Goal: Task Accomplishment & Management: Use online tool/utility

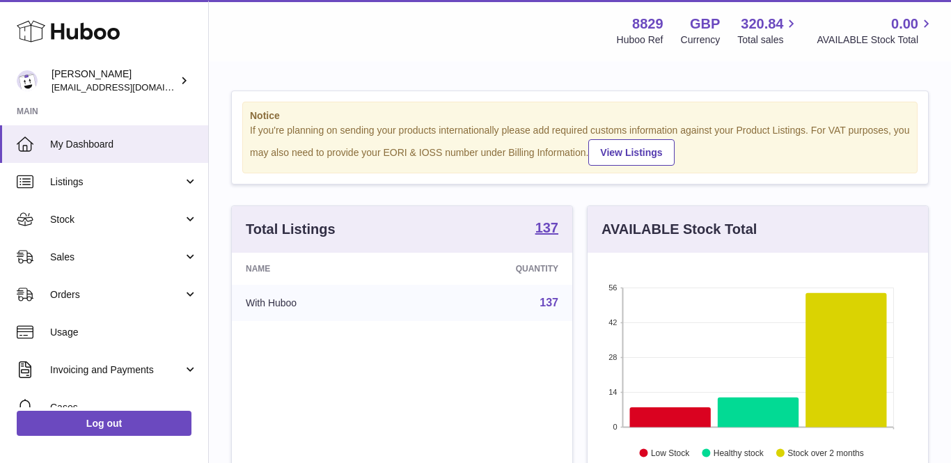
scroll to position [217, 340]
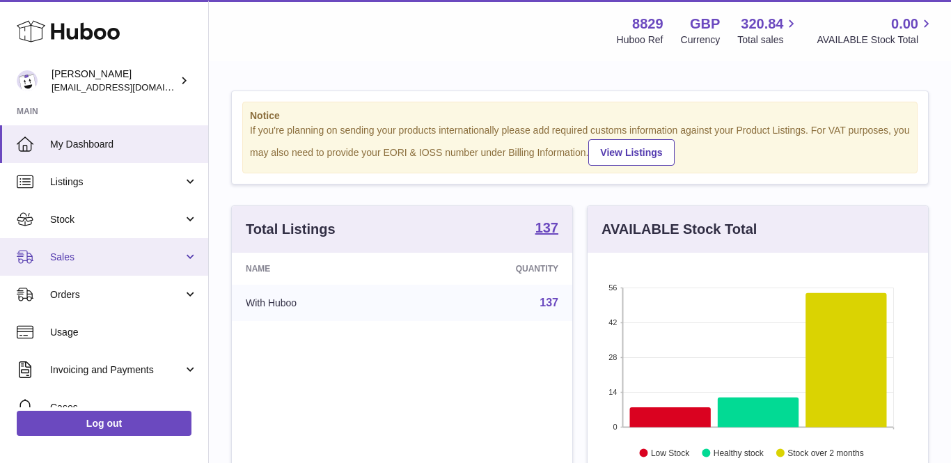
click at [49, 259] on link "Sales" at bounding box center [104, 257] width 208 height 38
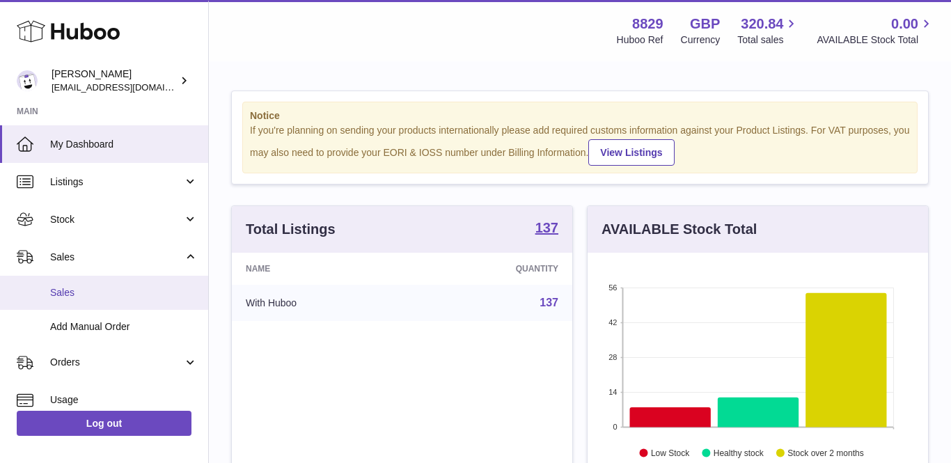
click at [66, 290] on span "Sales" at bounding box center [124, 292] width 148 height 13
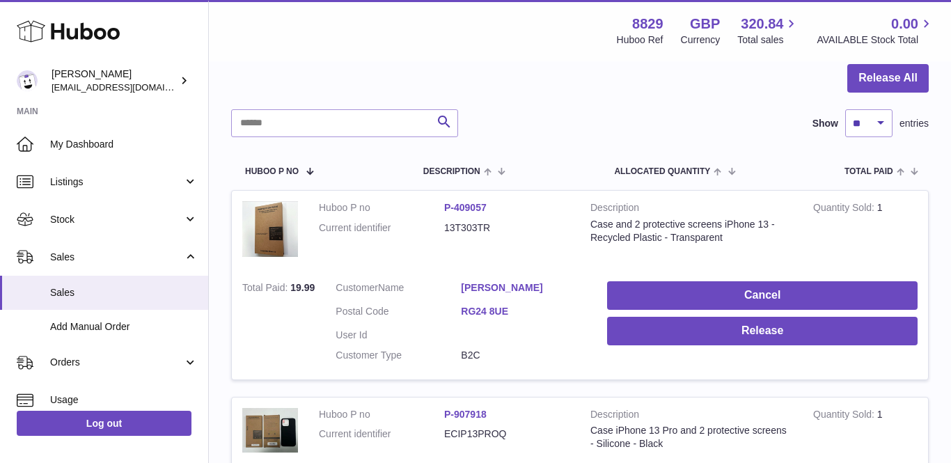
scroll to position [176, 0]
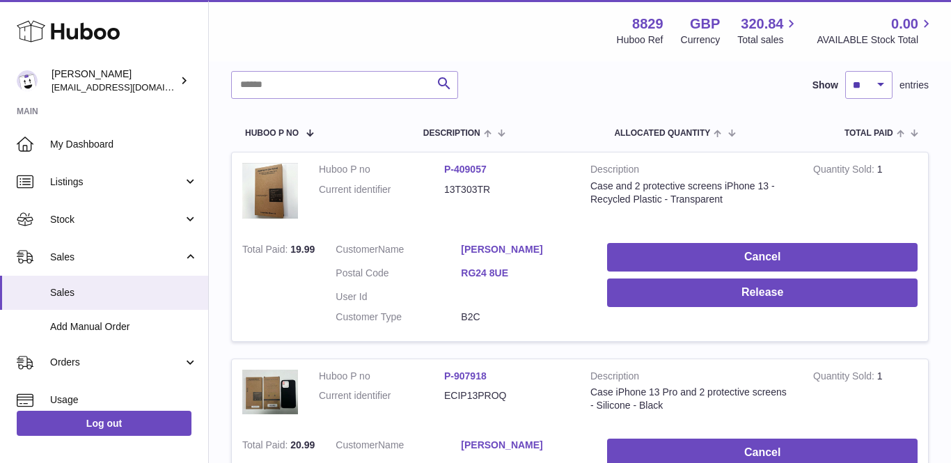
click at [515, 245] on link "[PERSON_NAME]" at bounding box center [523, 249] width 125 height 13
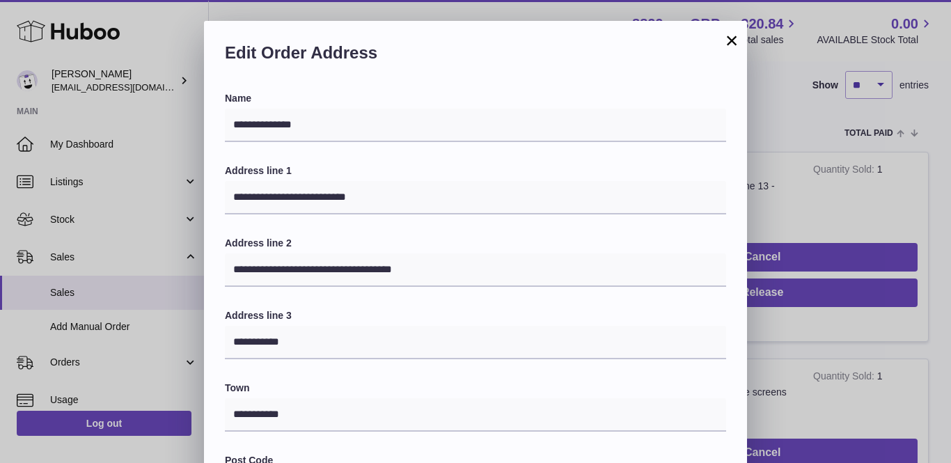
click at [725, 38] on button "×" at bounding box center [731, 40] width 17 height 17
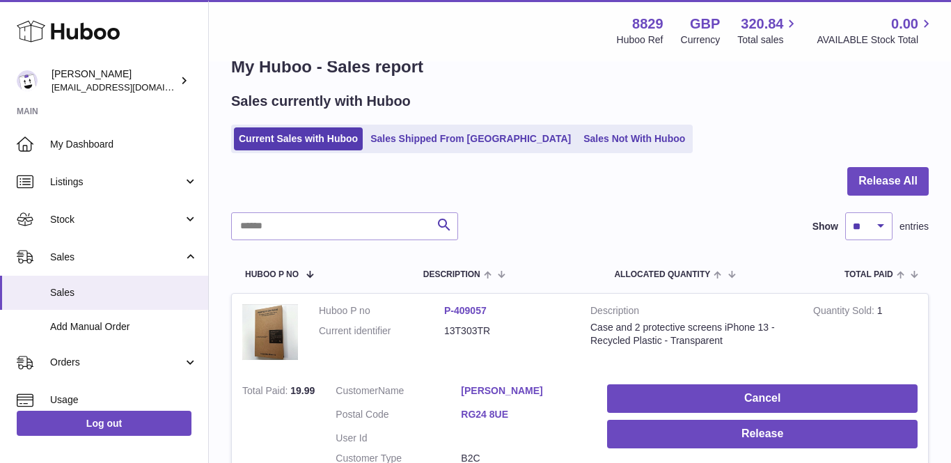
scroll to position [0, 0]
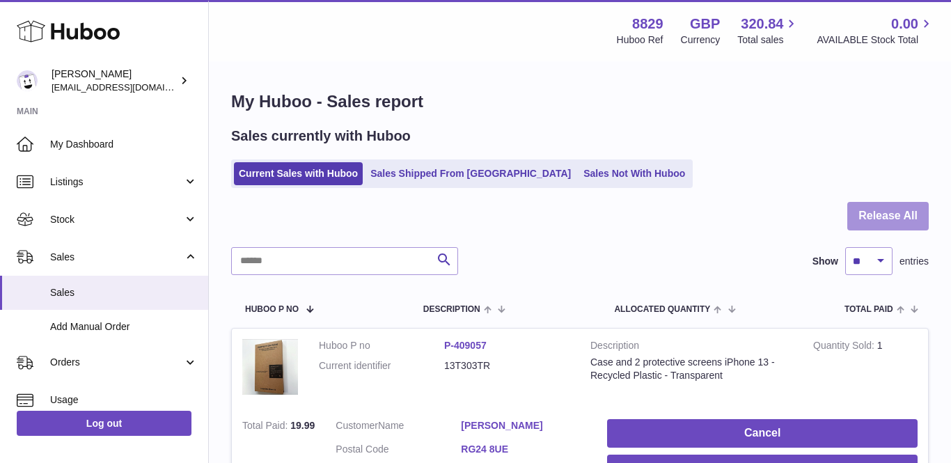
click at [882, 213] on button "Release All" at bounding box center [887, 216] width 81 height 29
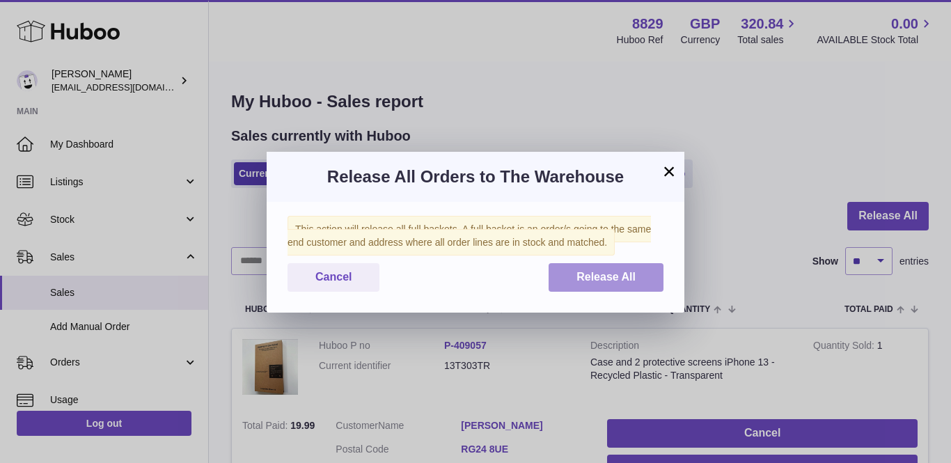
click at [638, 287] on button "Release All" at bounding box center [605, 277] width 115 height 29
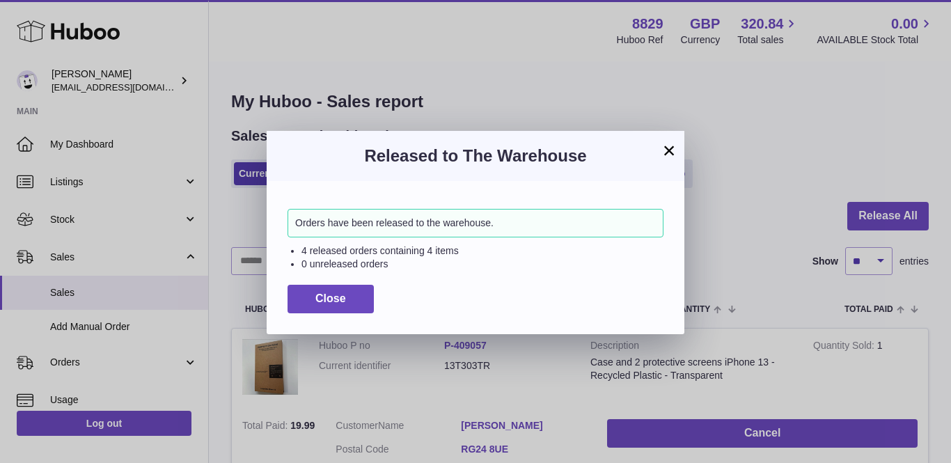
click at [660, 159] on h3 "Released to The Warehouse" at bounding box center [475, 156] width 376 height 22
click at [660, 155] on h3 "Released to The Warehouse" at bounding box center [475, 156] width 376 height 22
click at [667, 146] on button "×" at bounding box center [668, 150] width 17 height 17
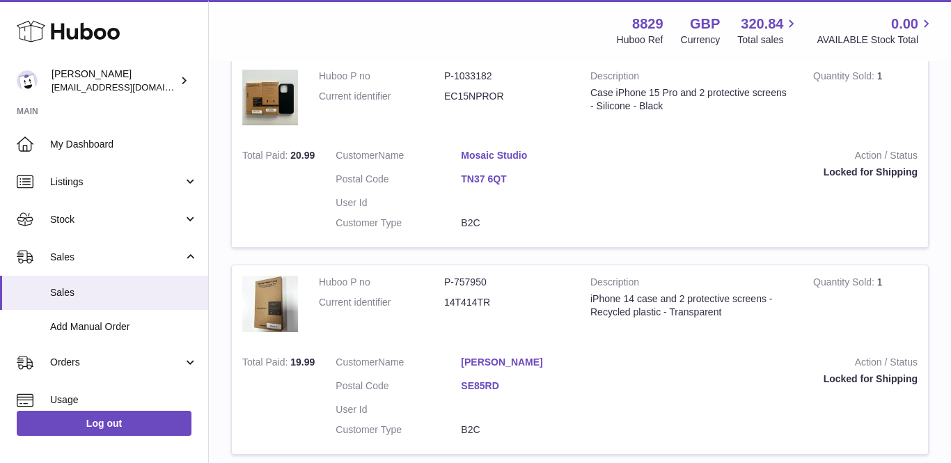
scroll to position [1489, 0]
